Goal: Transaction & Acquisition: Purchase product/service

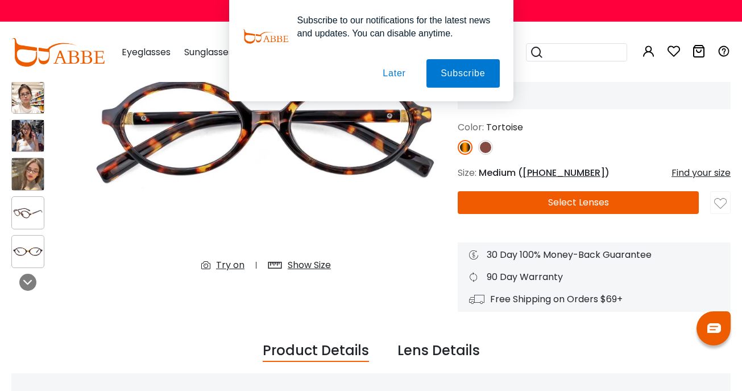
scroll to position [123, 0]
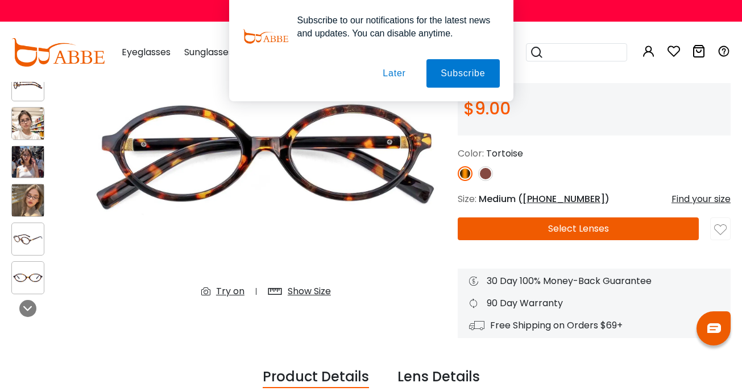
click at [392, 69] on button "Later" at bounding box center [393, 73] width 51 height 28
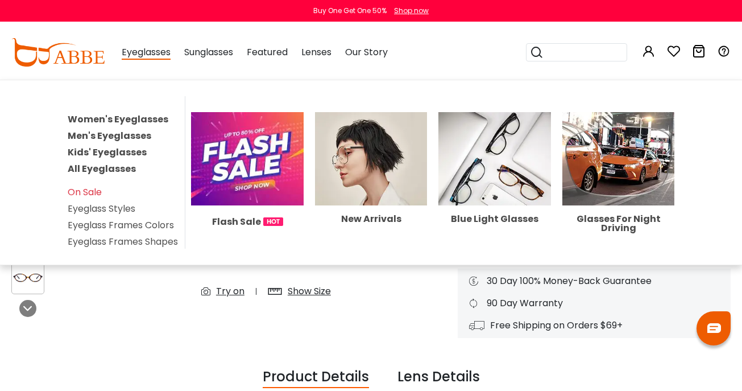
click at [134, 117] on link "Women's Eyeglasses" at bounding box center [118, 119] width 101 height 13
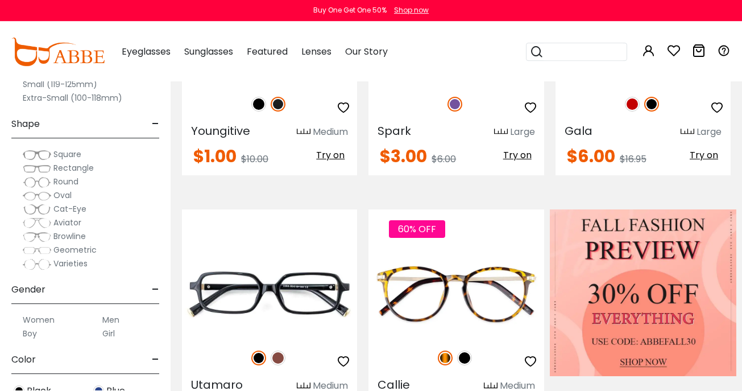
scroll to position [381, 0]
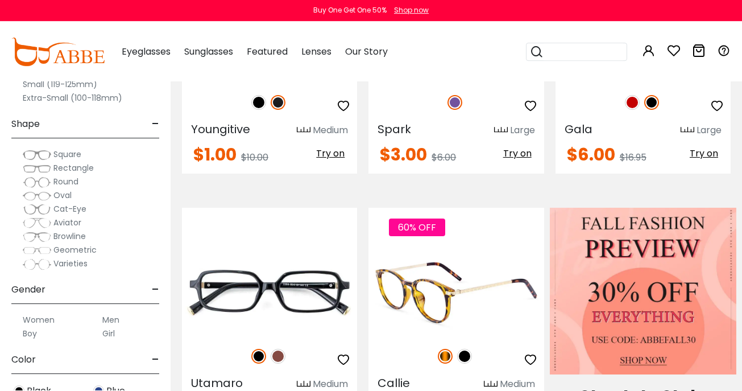
click at [469, 356] on img at bounding box center [464, 356] width 15 height 15
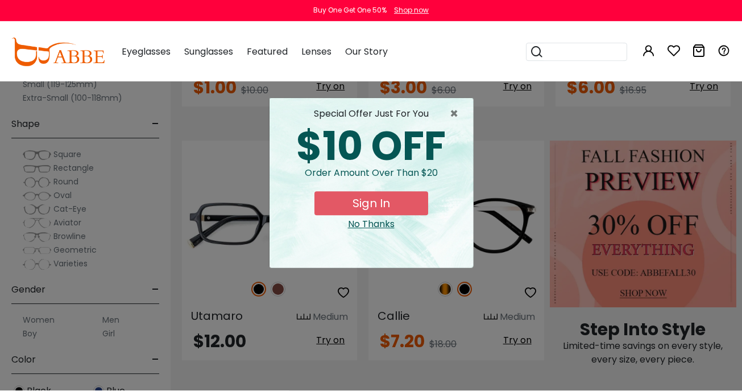
scroll to position [449, 0]
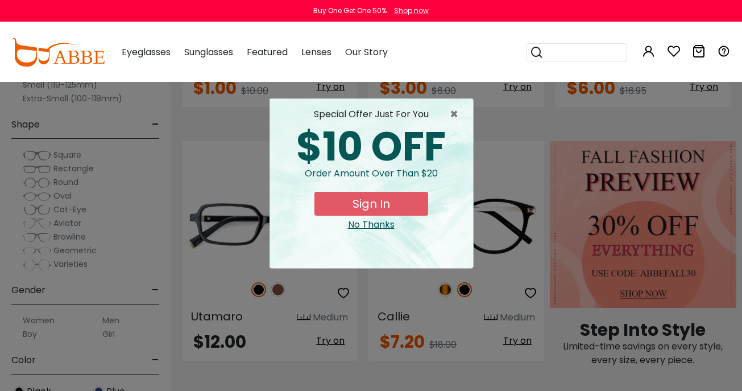
click at [396, 201] on button "Sign In" at bounding box center [371, 204] width 114 height 24
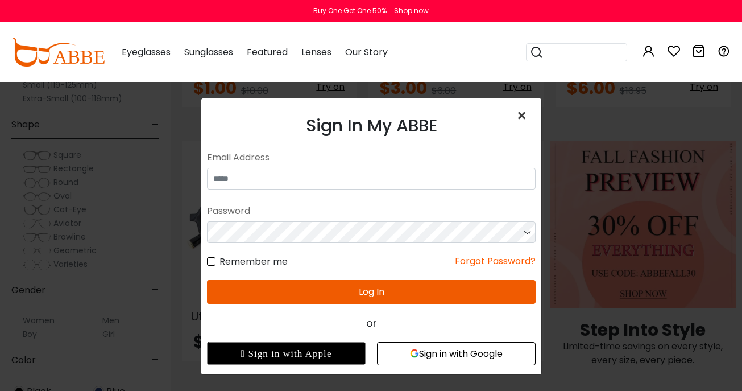
click at [522, 111] on span "×" at bounding box center [524, 115] width 16 height 24
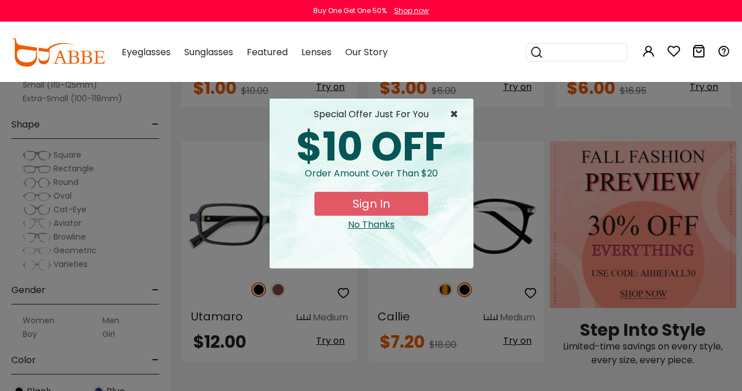
click at [453, 110] on span "×" at bounding box center [457, 114] width 14 height 14
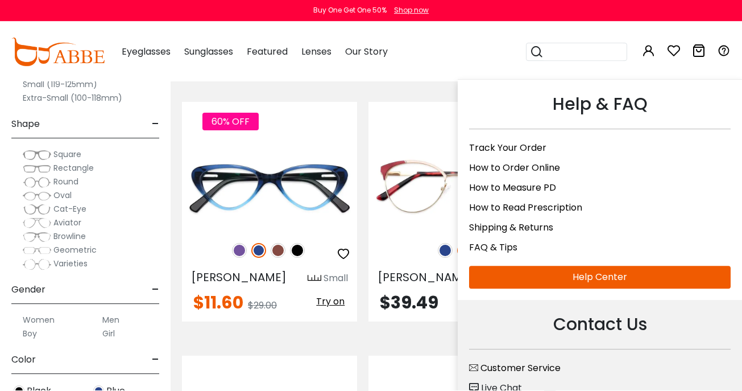
scroll to position [2032, 0]
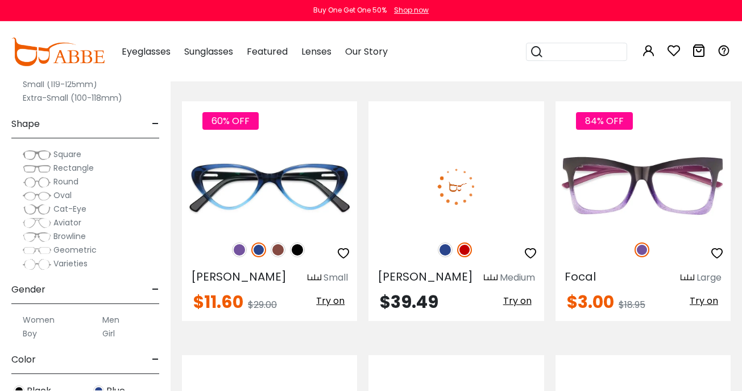
click at [517, 294] on span "Try on" at bounding box center [517, 300] width 28 height 13
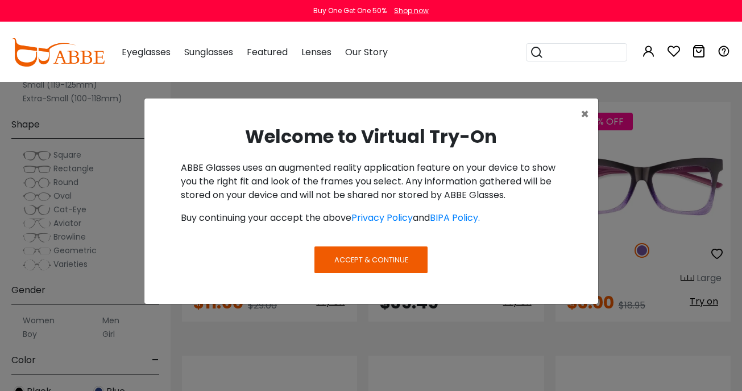
click at [398, 254] on span "Accept & Continue" at bounding box center [371, 259] width 74 height 11
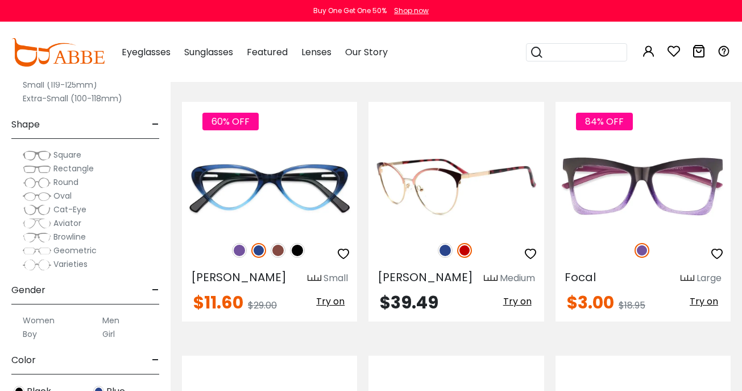
click at [522, 294] on span "Try on" at bounding box center [517, 300] width 28 height 13
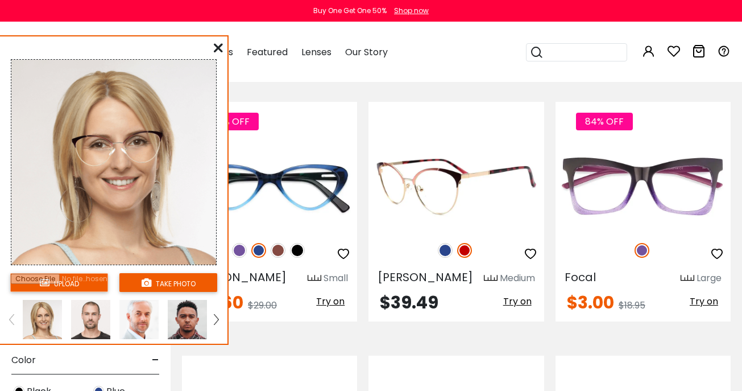
scroll to position [2035, 0]
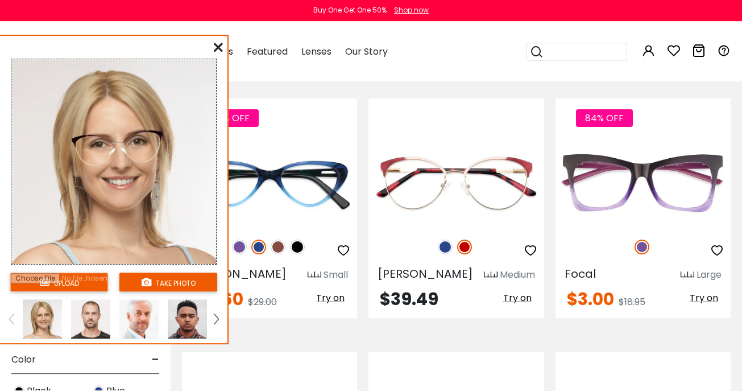
click at [217, 43] on icon at bounding box center [218, 47] width 9 height 9
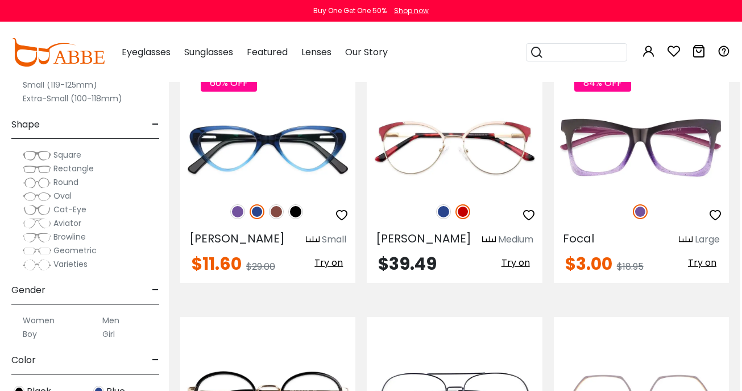
scroll to position [2031, 2]
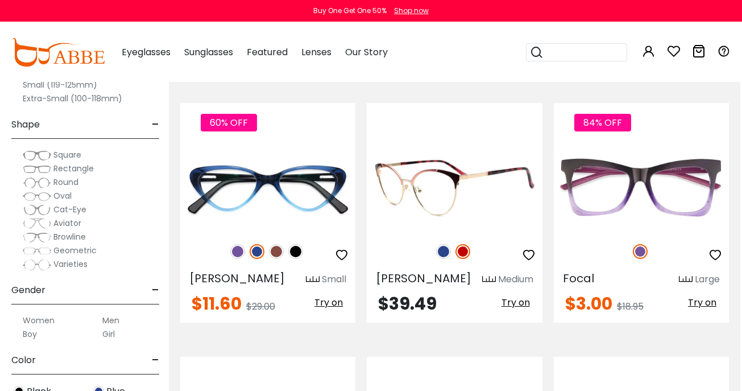
click at [496, 203] on img at bounding box center [454, 188] width 175 height 88
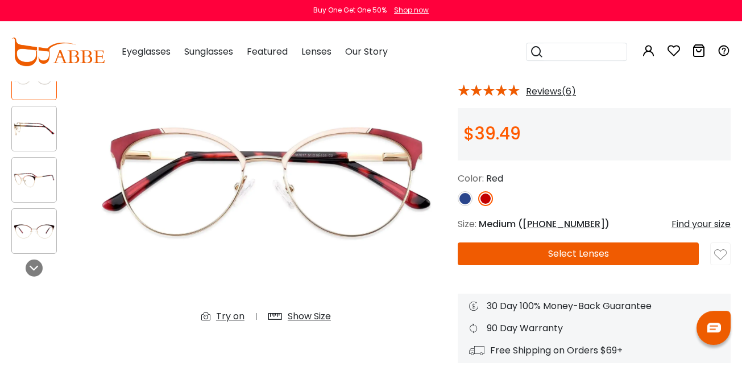
scroll to position [104, 0]
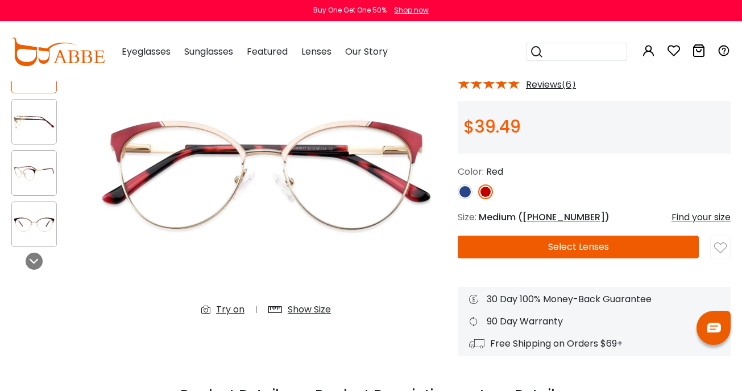
click at [229, 309] on div "Try on" at bounding box center [230, 310] width 28 height 14
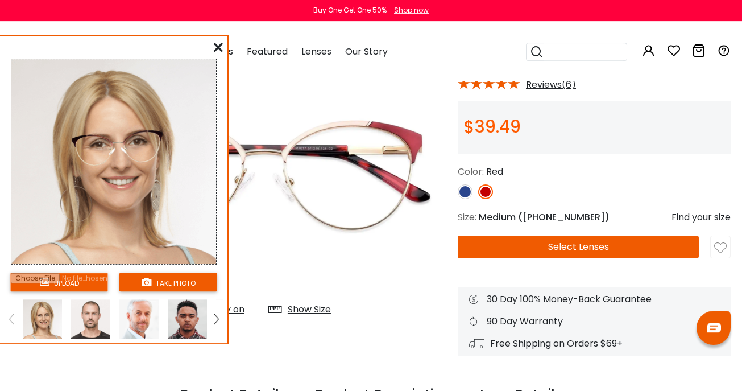
click at [217, 45] on icon at bounding box center [218, 47] width 9 height 9
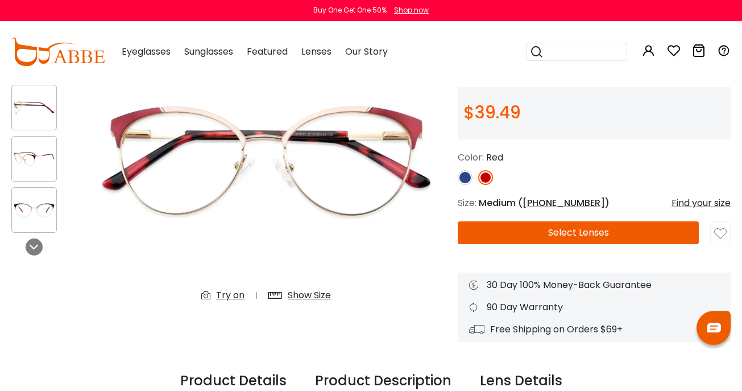
scroll to position [119, 0]
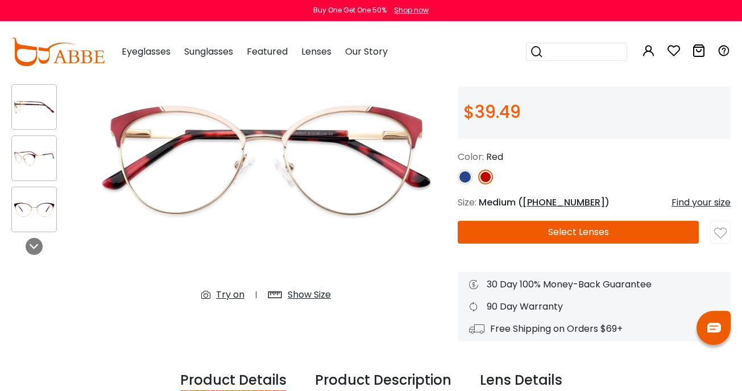
click at [590, 229] on button "Select Lenses" at bounding box center [578, 232] width 241 height 23
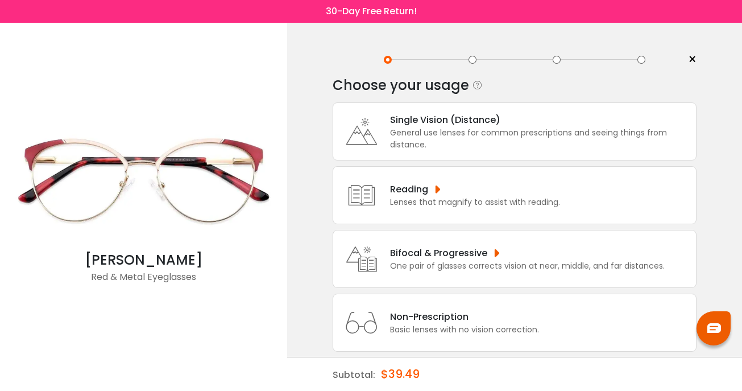
click at [443, 260] on div "Bifocal & Progressive" at bounding box center [527, 253] width 275 height 14
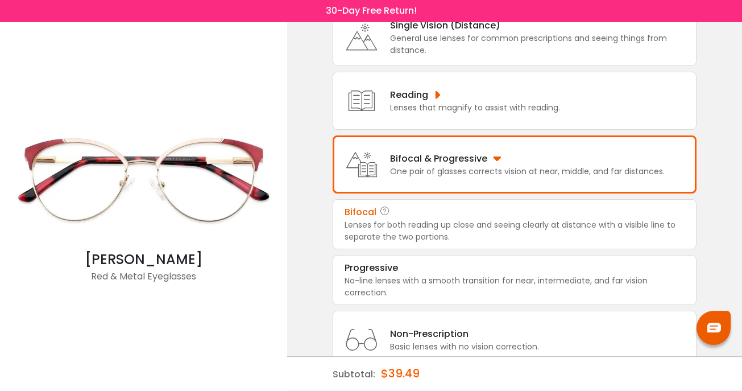
scroll to position [101, 0]
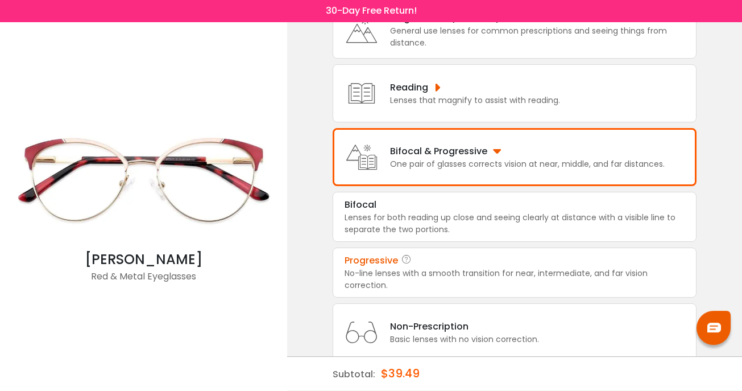
click at [361, 288] on div "No-line lenses with a smooth transition for near, intermediate, and far vision …" at bounding box center [515, 280] width 340 height 24
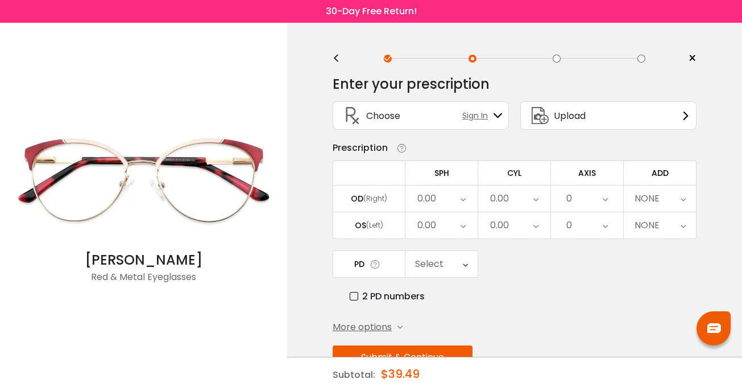
scroll to position [0, 0]
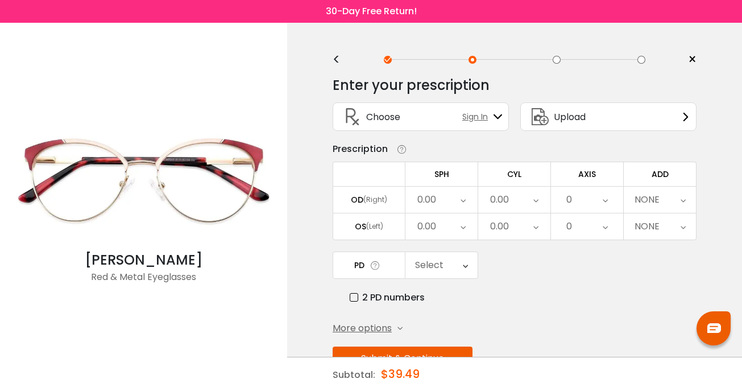
click at [464, 202] on icon at bounding box center [463, 199] width 5 height 26
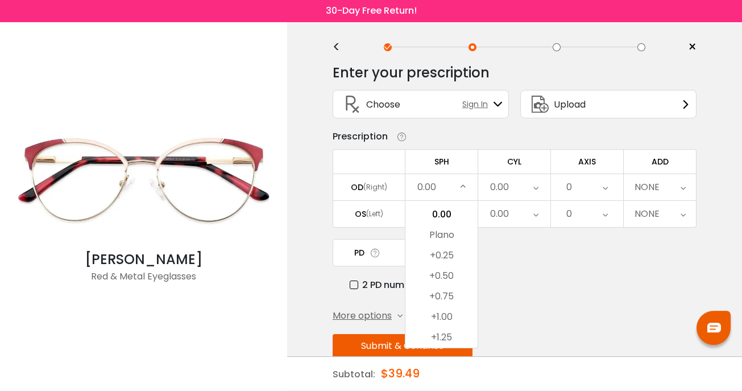
scroll to position [1715, 0]
click at [500, 184] on div "0.00" at bounding box center [499, 187] width 19 height 23
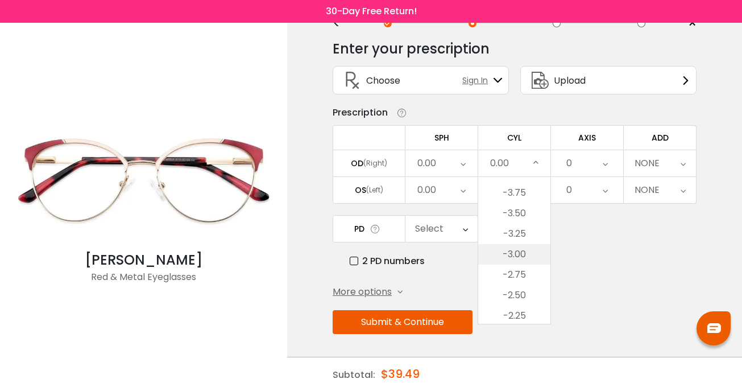
scroll to position [179, 0]
click at [510, 289] on li "-2.50" at bounding box center [514, 294] width 72 height 20
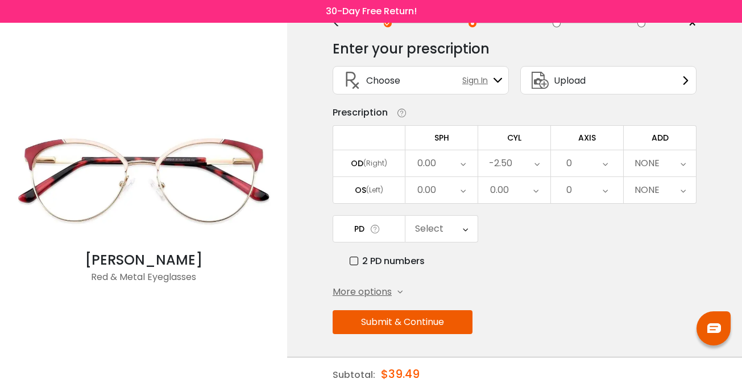
click at [532, 186] on div "0.00" at bounding box center [514, 190] width 72 height 26
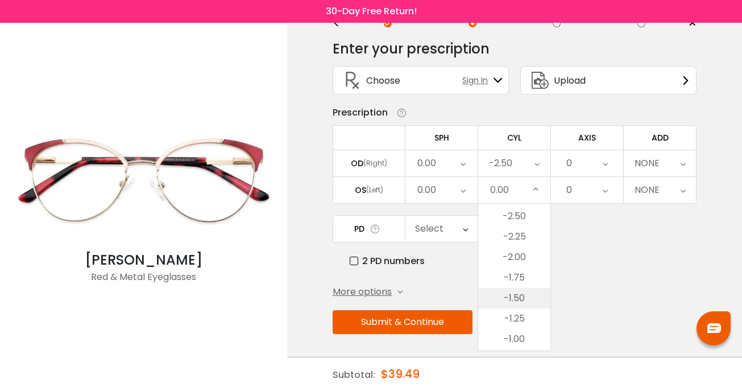
scroll to position [283, 0]
click at [515, 214] on li "-2.50" at bounding box center [514, 217] width 72 height 20
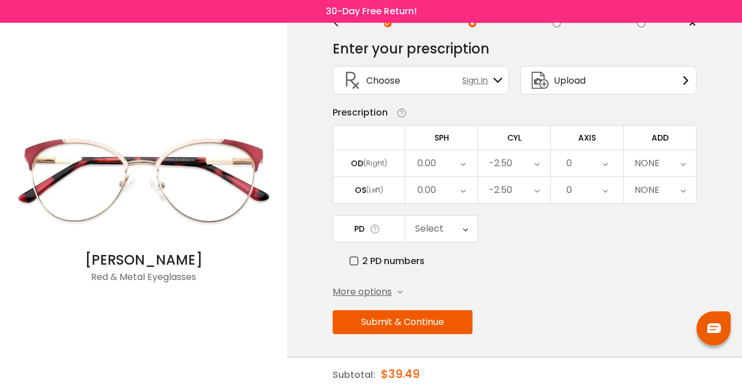
click at [598, 159] on div "0" at bounding box center [587, 163] width 72 height 26
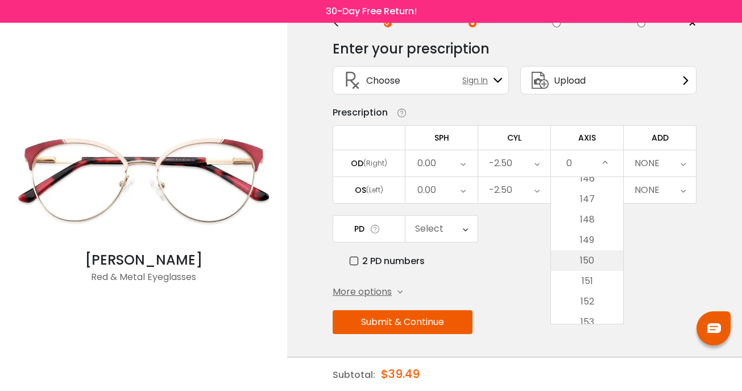
scroll to position [2999, 0]
click at [584, 253] on li "150" at bounding box center [587, 258] width 72 height 20
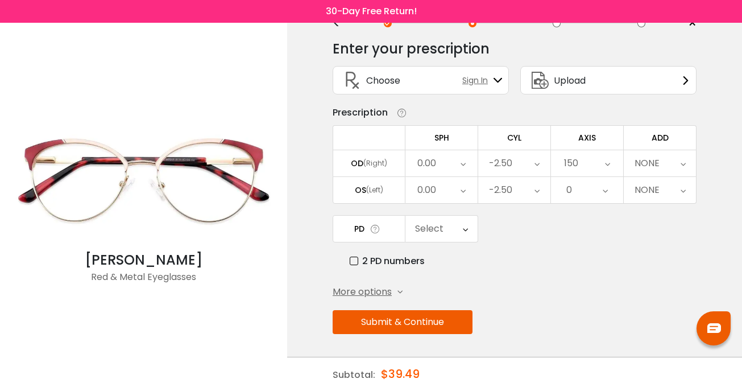
click at [604, 185] on icon at bounding box center [605, 190] width 5 height 26
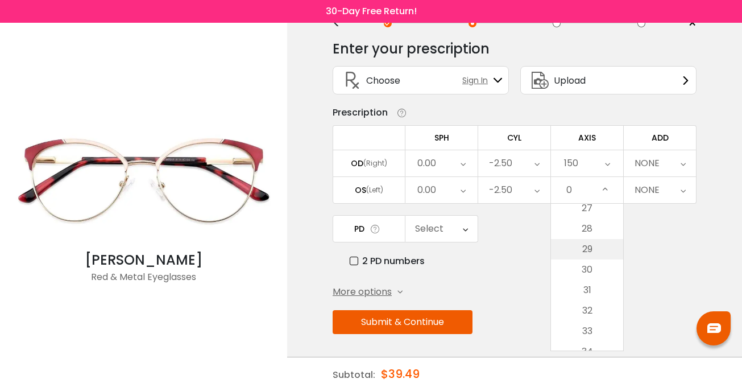
scroll to position [583, 0]
click at [586, 242] on li "30" at bounding box center [587, 244] width 72 height 20
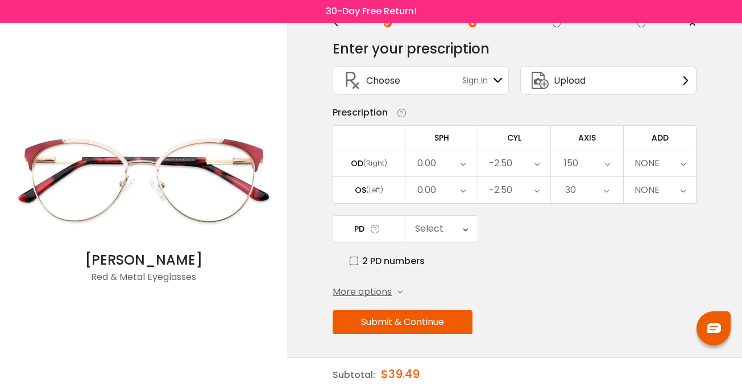
click at [683, 160] on icon at bounding box center [683, 163] width 5 height 26
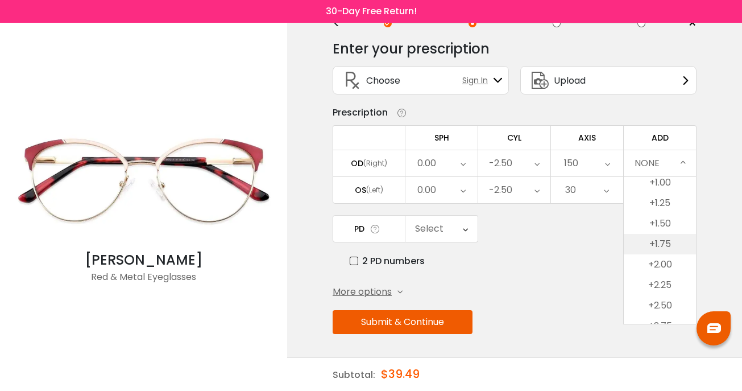
scroll to position [81, 0]
click at [673, 283] on li "+2.50" at bounding box center [660, 290] width 72 height 20
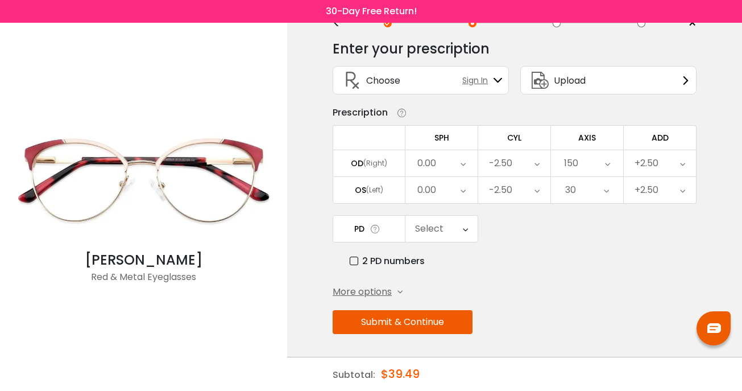
click at [466, 226] on icon at bounding box center [465, 228] width 5 height 26
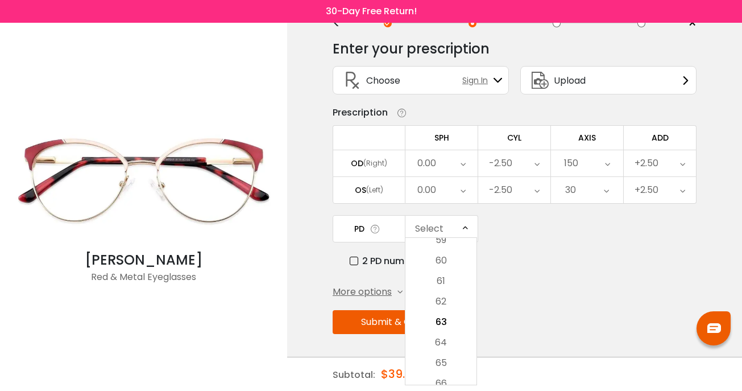
click at [463, 223] on icon at bounding box center [465, 228] width 5 height 26
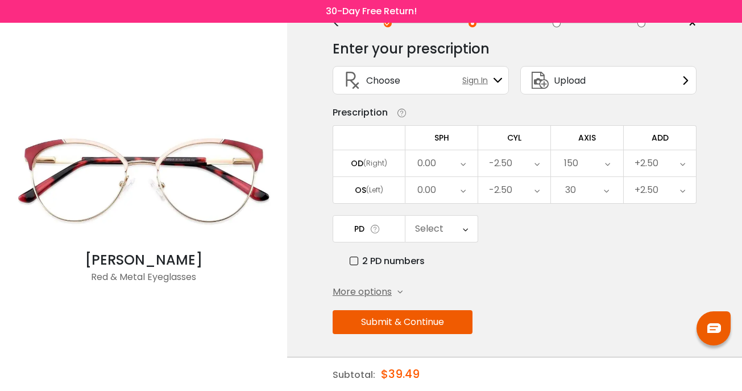
click at [463, 223] on icon at bounding box center [465, 228] width 5 height 26
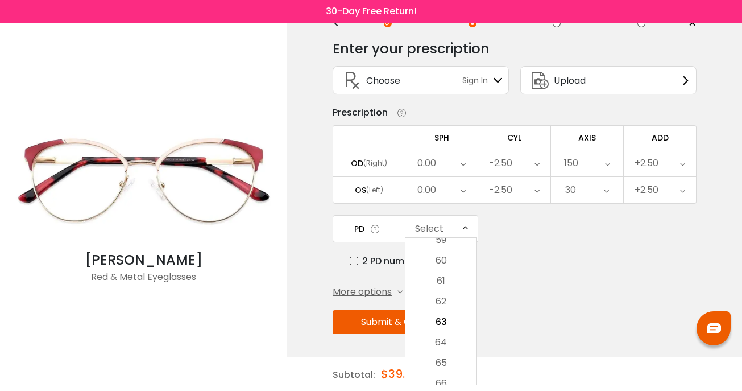
click at [354, 257] on label "2 PD numbers" at bounding box center [387, 261] width 75 height 14
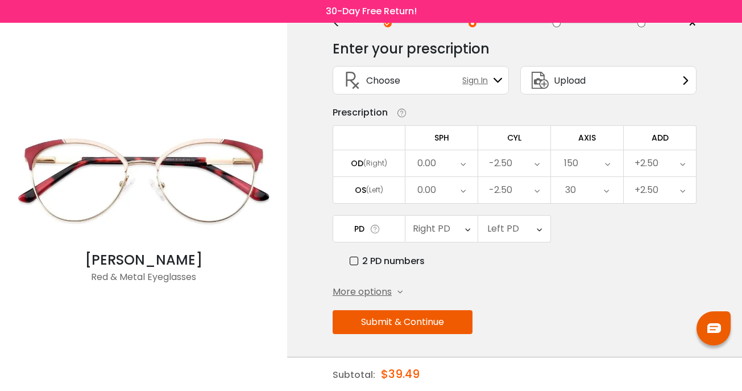
click at [468, 226] on icon at bounding box center [467, 228] width 5 height 26
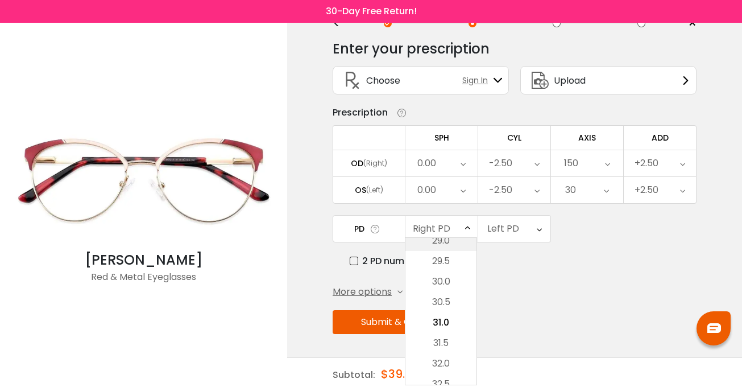
click at [445, 239] on li "29.0" at bounding box center [440, 240] width 71 height 20
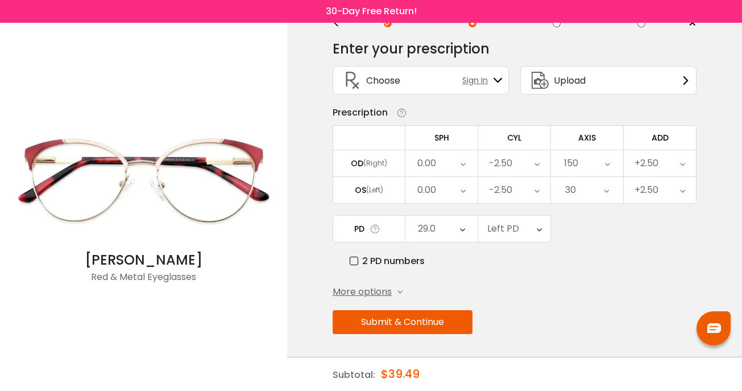
click at [538, 224] on icon at bounding box center [539, 228] width 5 height 26
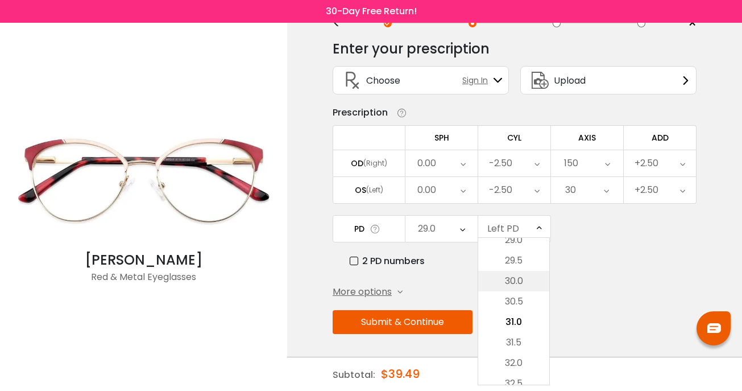
click at [522, 279] on li "30.0" at bounding box center [513, 281] width 71 height 20
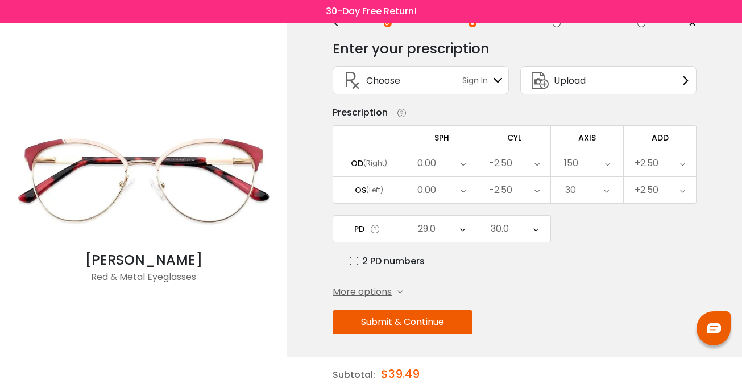
click at [432, 155] on div "0.00" at bounding box center [426, 163] width 19 height 23
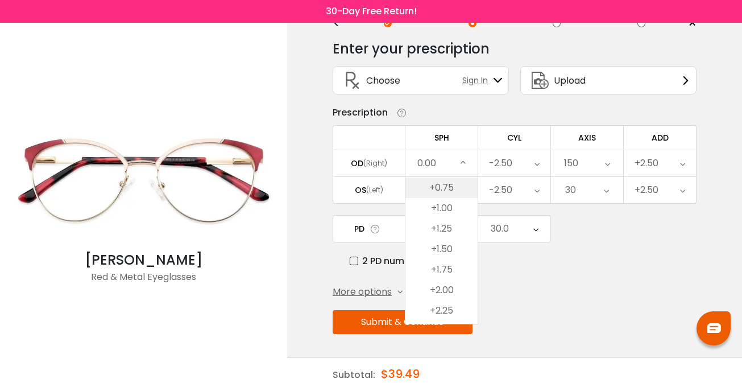
scroll to position [1721, 0]
click at [438, 201] on li "+1.00" at bounding box center [441, 206] width 72 height 20
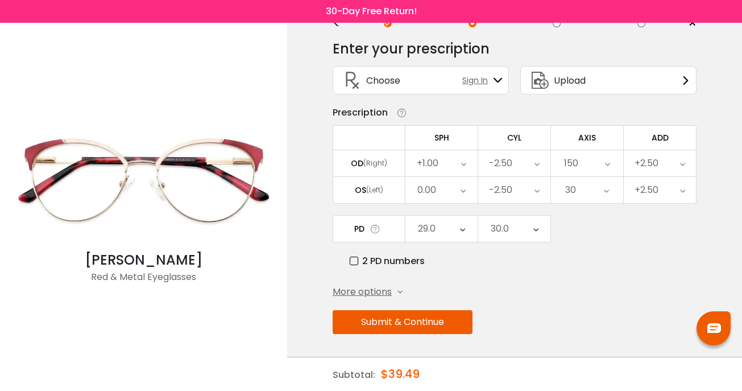
click at [443, 189] on div "0.00" at bounding box center [441, 190] width 72 height 26
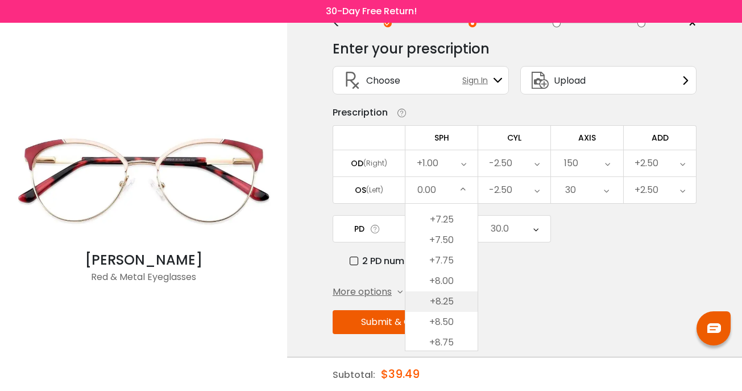
scroll to position [2234, 0]
click at [454, 248] on li "+7.50" at bounding box center [441, 252] width 72 height 20
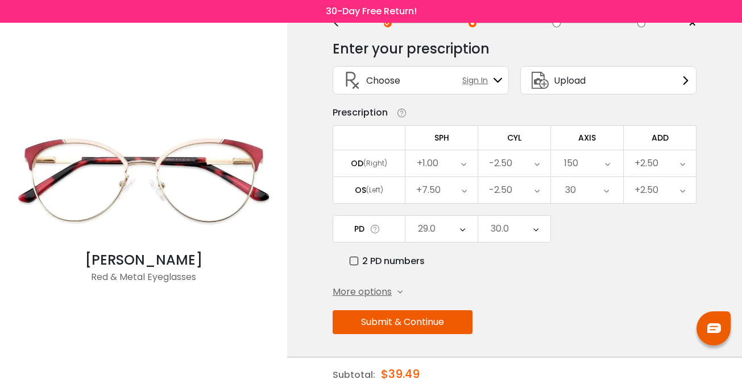
click at [400, 289] on icon at bounding box center [399, 291] width 5 height 5
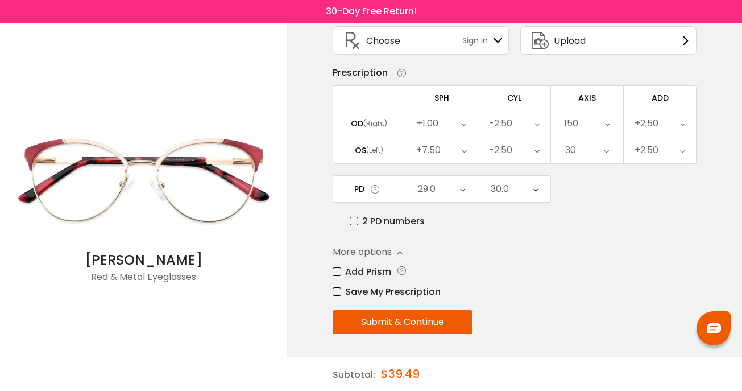
scroll to position [80, 0]
drag, startPoint x: 375, startPoint y: 185, endPoint x: 400, endPoint y: 206, distance: 32.7
click at [387, 197] on td "PD" at bounding box center [369, 188] width 73 height 27
click at [696, 112] on div "< × Choose your usage Single Vision (Distance) This lens helps you see details …" at bounding box center [514, 169] width 455 height 444
click at [426, 144] on div "+7.50" at bounding box center [428, 150] width 24 height 23
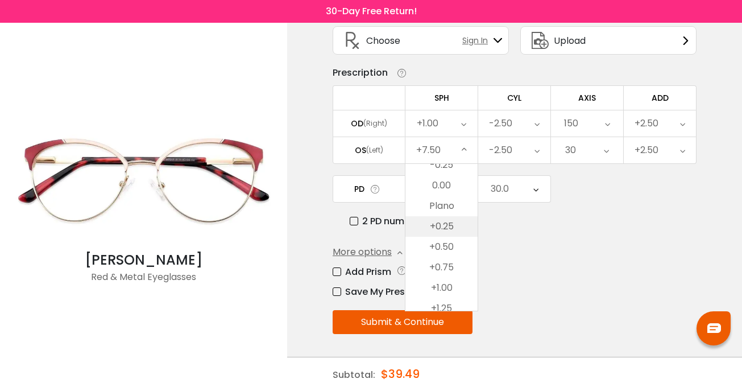
scroll to position [1637, 0]
click at [455, 249] on li "+0.75" at bounding box center [441, 256] width 72 height 20
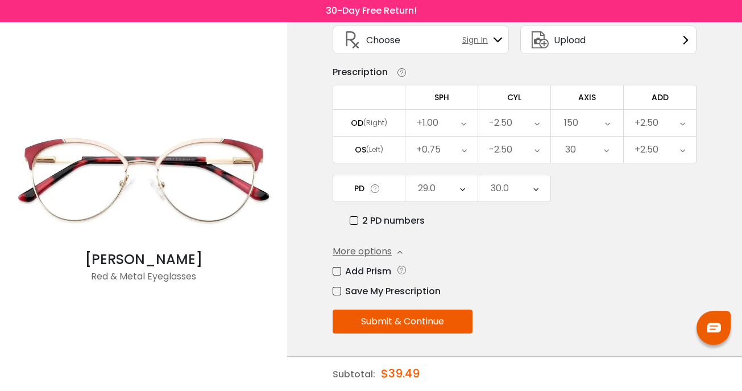
scroll to position [80, 0]
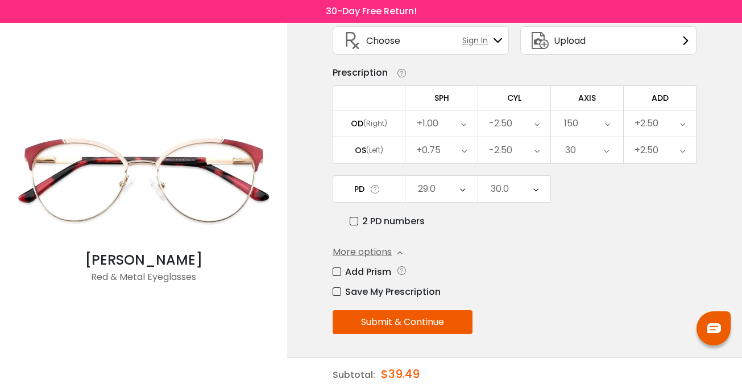
click at [437, 320] on button "Submit & Continue" at bounding box center [403, 322] width 140 height 24
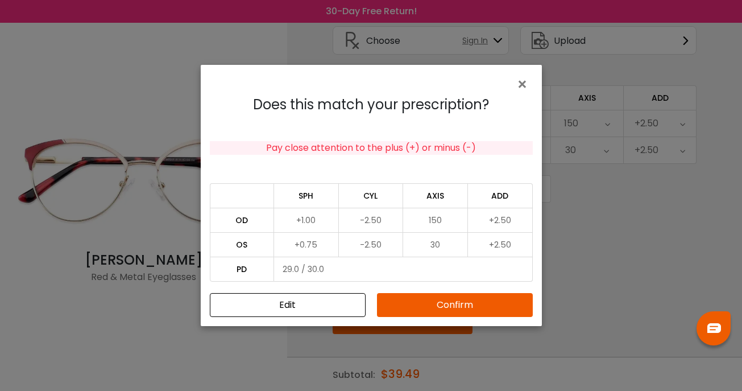
click at [380, 219] on td "-2.50" at bounding box center [371, 220] width 65 height 24
click at [389, 217] on td "-2.50" at bounding box center [371, 220] width 65 height 24
click at [520, 78] on span "×" at bounding box center [524, 84] width 16 height 24
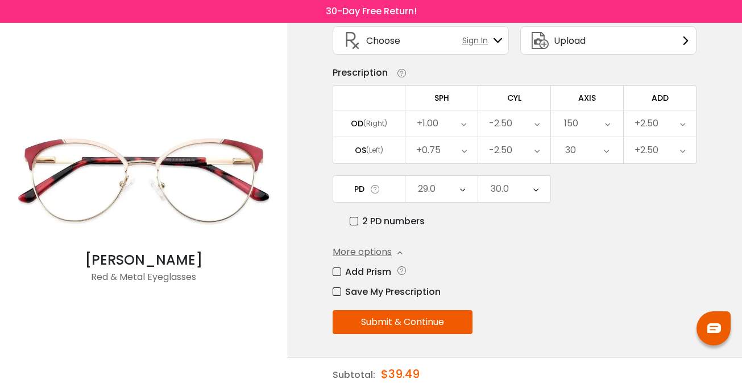
click at [506, 123] on div "-2.50" at bounding box center [500, 123] width 23 height 23
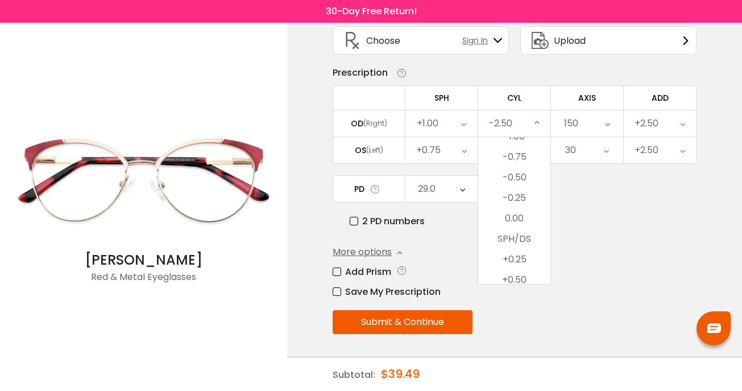
scroll to position [422, 0]
click at [522, 193] on li "-0.25" at bounding box center [514, 195] width 72 height 20
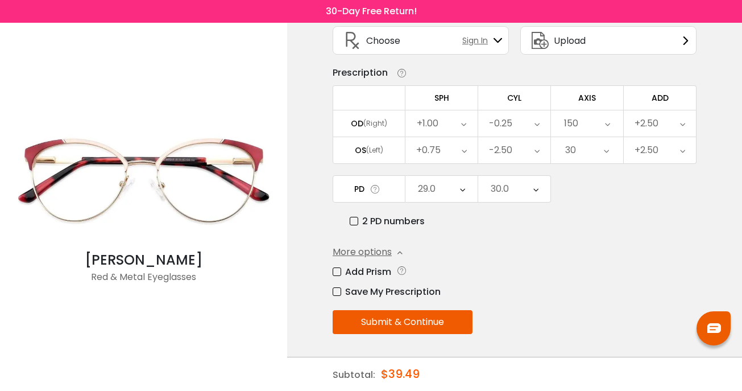
click at [502, 147] on div "-2.50" at bounding box center [500, 150] width 23 height 23
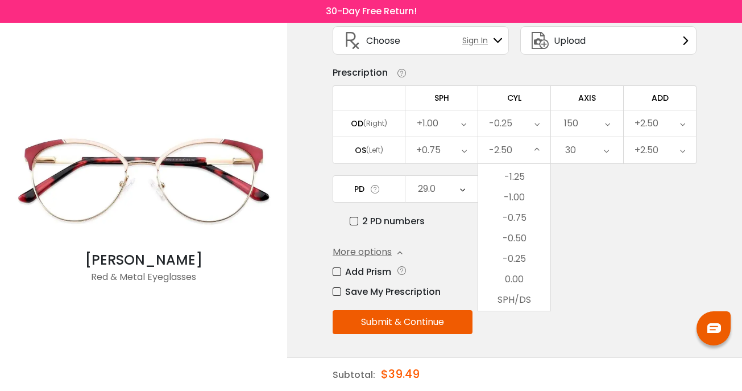
scroll to position [391, 0]
click at [523, 249] on li "-0.25" at bounding box center [514, 254] width 72 height 20
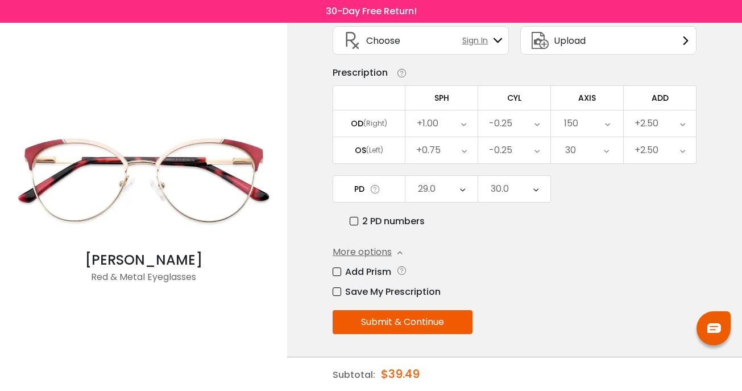
scroll to position [80, 0]
click at [420, 318] on button "Submit & Continue" at bounding box center [403, 322] width 140 height 24
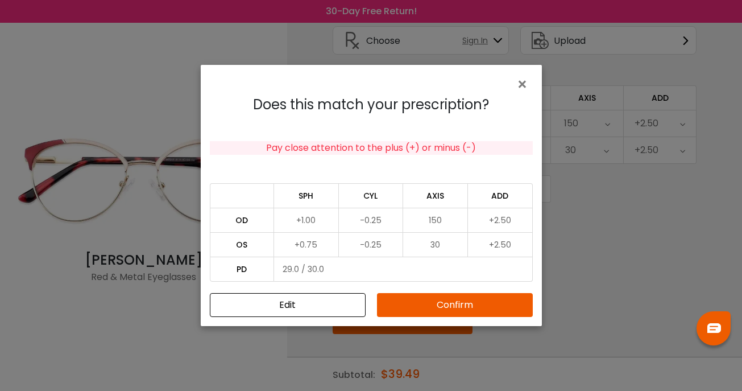
click at [463, 302] on button "Confirm" at bounding box center [455, 305] width 156 height 24
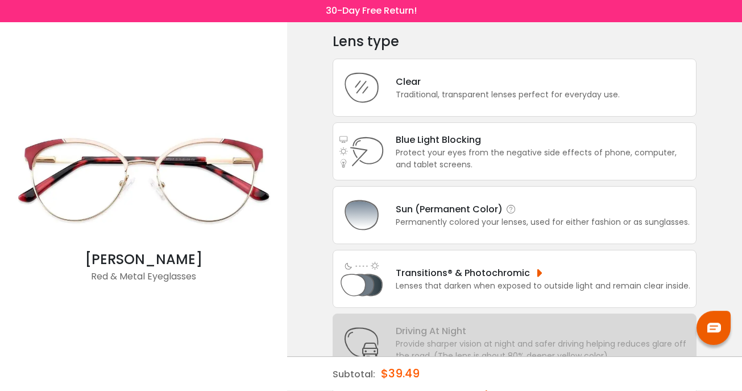
scroll to position [57, 0]
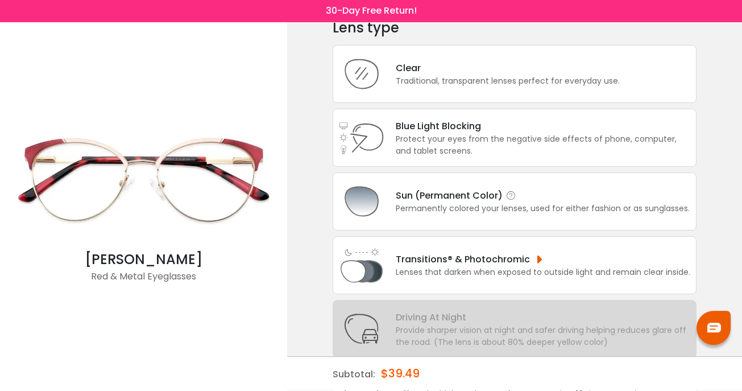
click at [457, 203] on div "Sun (Permanent Color)" at bounding box center [543, 196] width 294 height 14
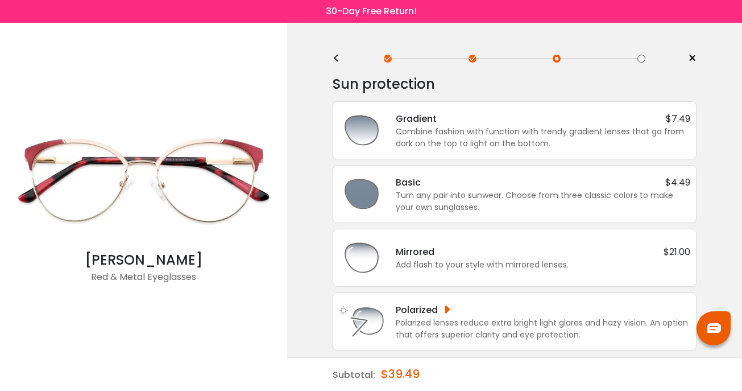
scroll to position [0, 0]
click at [457, 153] on div "Gradient $7.49 Combine fashion with function with trendy gradient lenses that g…" at bounding box center [514, 131] width 351 height 45
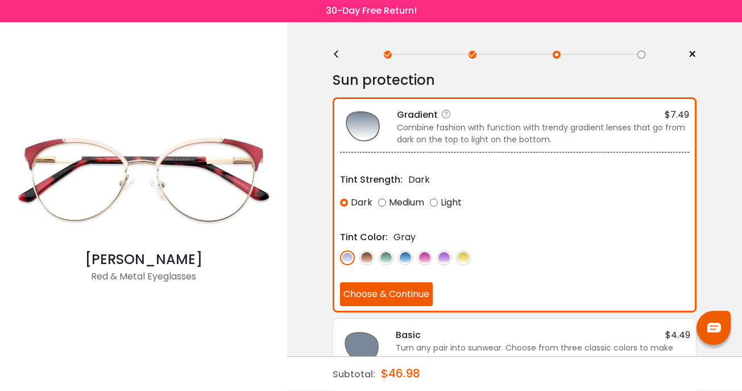
scroll to position [5, 0]
click at [366, 254] on img at bounding box center [366, 258] width 15 height 15
click at [347, 256] on img at bounding box center [347, 258] width 15 height 15
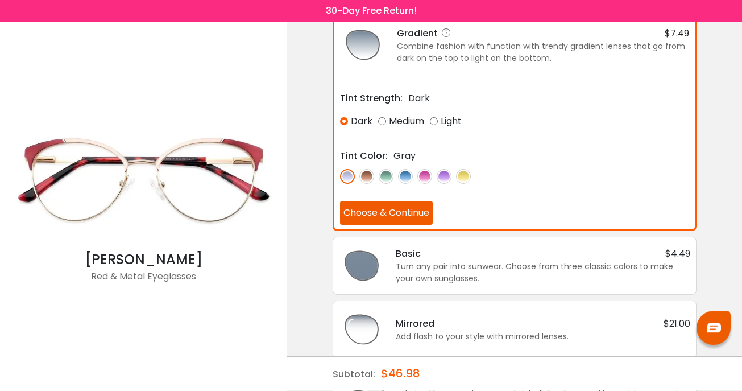
scroll to position [90, 0]
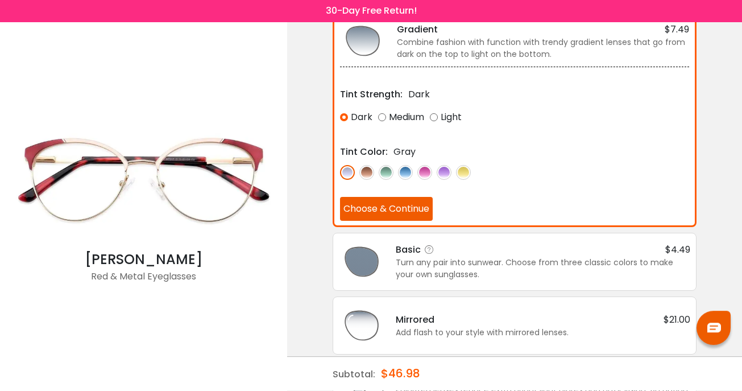
click at [369, 262] on img at bounding box center [361, 261] width 45 height 45
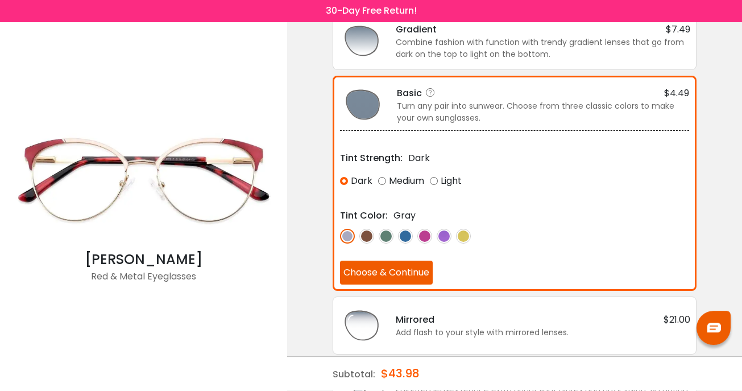
click at [396, 270] on button "Choose & Continue" at bounding box center [386, 273] width 93 height 24
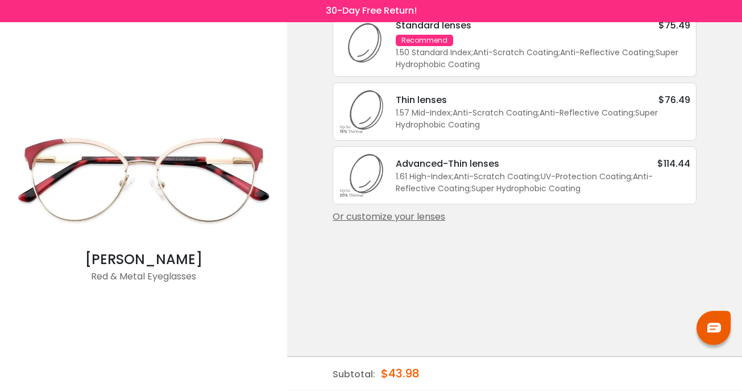
scroll to position [0, 0]
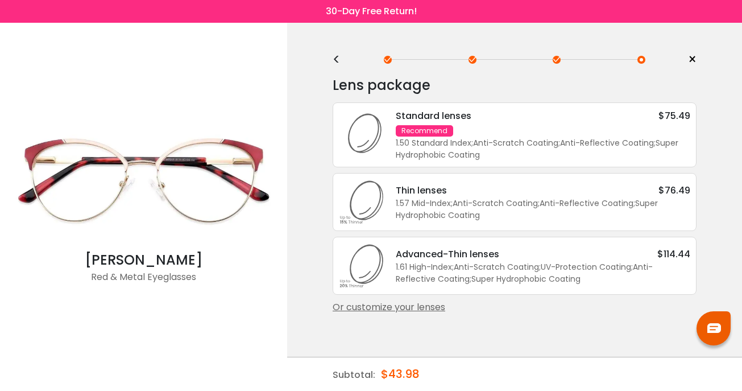
click at [418, 130] on div "Recommend" at bounding box center [424, 130] width 57 height 11
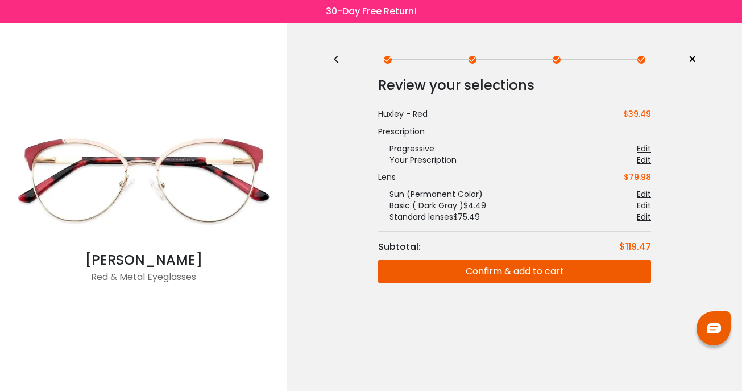
click at [523, 271] on button "Confirm & add to cart" at bounding box center [514, 271] width 273 height 24
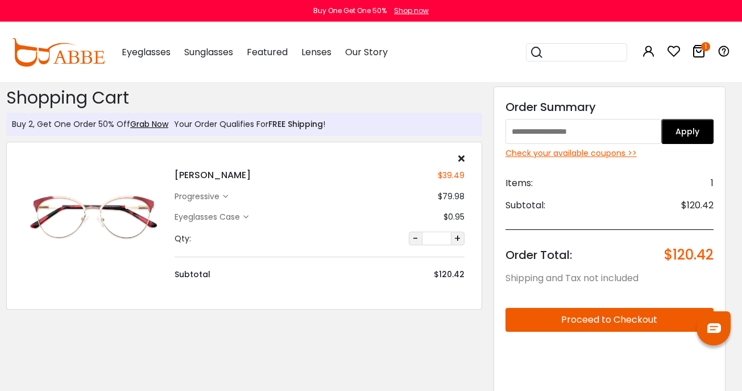
scroll to position [0, 5]
